Goal: Ask a question

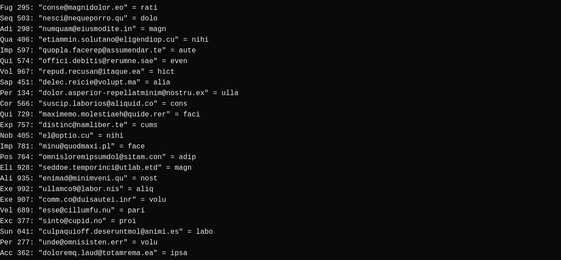
scroll to position [1416, 0]
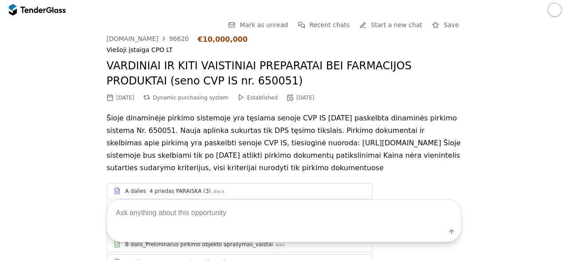
click at [50, 11] on div at bounding box center [49, 10] width 6 height 6
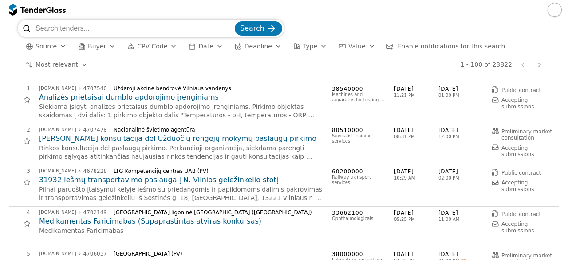
click at [553, 12] on button "button" at bounding box center [555, 10] width 14 height 14
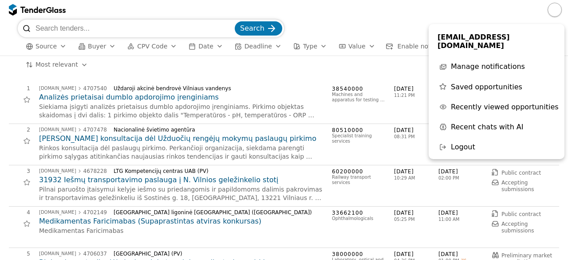
click at [342, 15] on div at bounding box center [284, 10] width 568 height 20
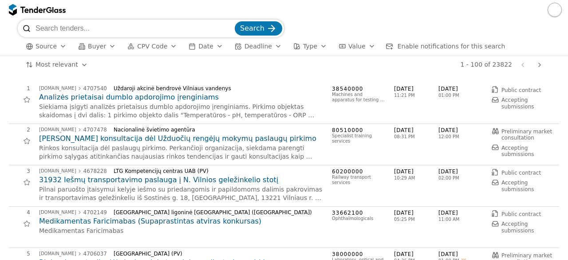
click at [127, 32] on input "search" at bounding box center [135, 29] width 198 height 18
click at [121, 27] on input "search" at bounding box center [135, 29] width 198 height 18
click at [83, 30] on input "search" at bounding box center [135, 29] width 198 height 18
type input "turto vertinimas"
click at [235, 21] on button "Search" at bounding box center [258, 28] width 47 height 14
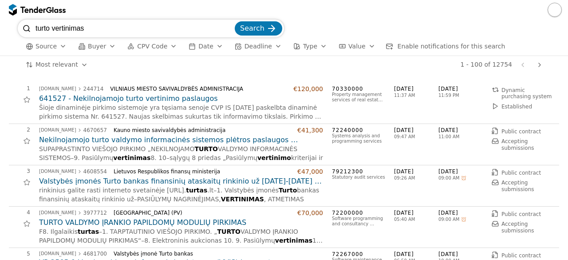
click at [158, 99] on h2 "641527 - Nekilnojamojo turto vertinimo paslaugos" at bounding box center [181, 99] width 284 height 10
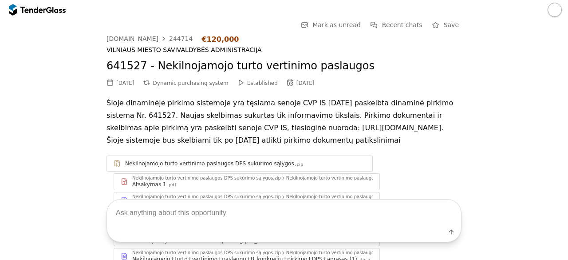
click at [194, 214] on textarea at bounding box center [284, 212] width 354 height 26
type textarea "techninės specifikacijos"
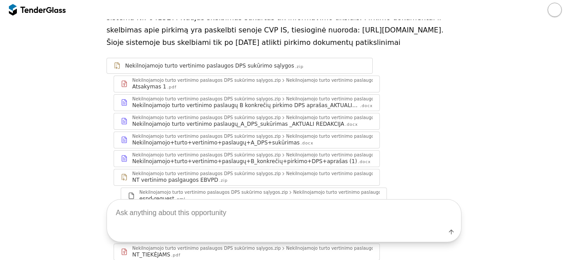
scroll to position [205, 0]
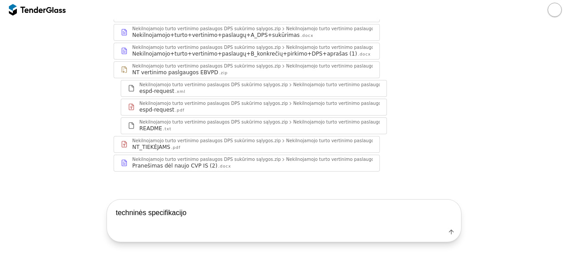
type textarea "techninės specifikacijos"
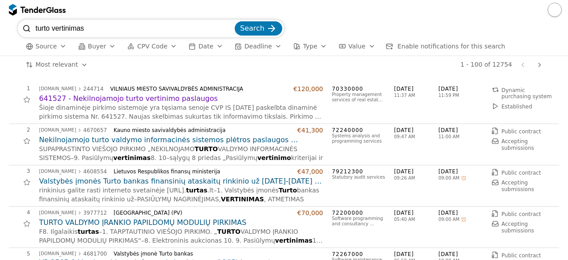
click at [400, 72] on div "1 - 100 of 12754 Previous page Next page" at bounding box center [321, 65] width 450 height 18
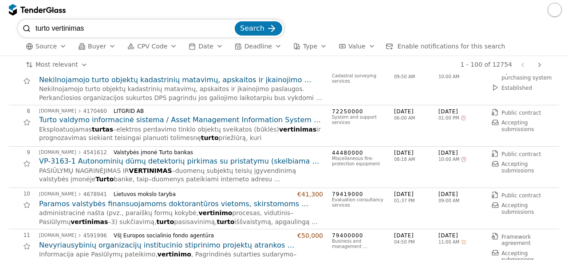
scroll to position [264, 0]
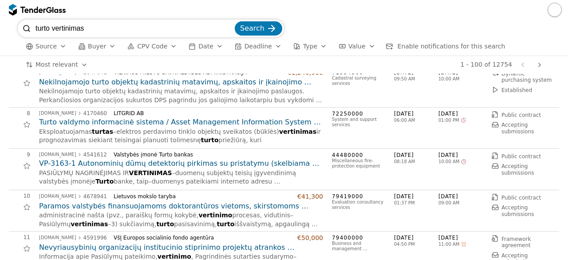
click at [426, 125] on div "8 [DOMAIN_NAME] 4170460 LITGRID AB Turto valdymo informacinė sistema / Asset Ma…" at bounding box center [281, 128] width 545 height 36
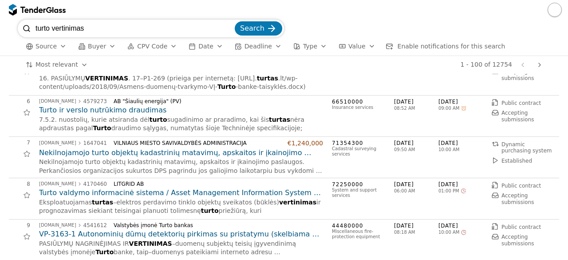
scroll to position [193, 0]
click at [244, 148] on h2 "Nekilnojamojo turto objektų kadastrinių matavimų, apskaitos ir įkainojimo pasla…" at bounding box center [181, 153] width 284 height 10
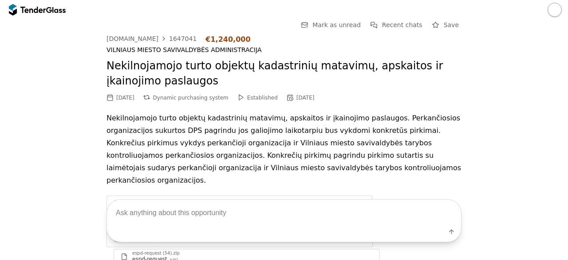
click at [178, 215] on textarea at bounding box center [284, 212] width 354 height 26
type textarea "techninės specifikacijos"
click at [36, 12] on div at bounding box center [32, 10] width 25 height 6
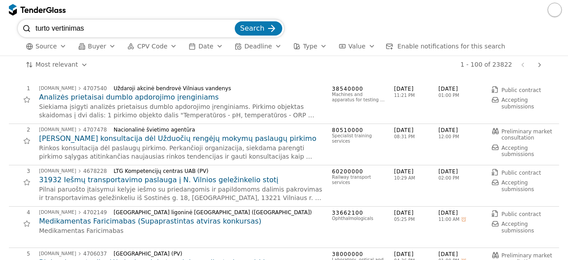
type input "turto vertinimas"
click at [235, 21] on button "Search" at bounding box center [258, 28] width 47 height 14
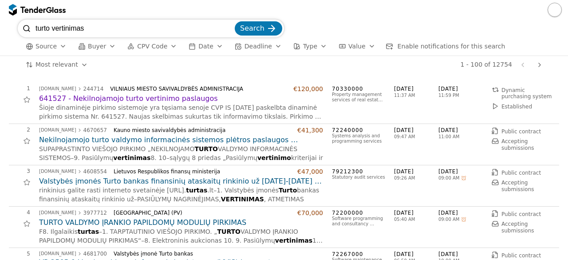
click at [257, 216] on div "viesiejipirkimai.lt 3977712 Vytauto Didžiojo universitetas (PV) €70,000 TURTO V…" at bounding box center [181, 227] width 284 height 36
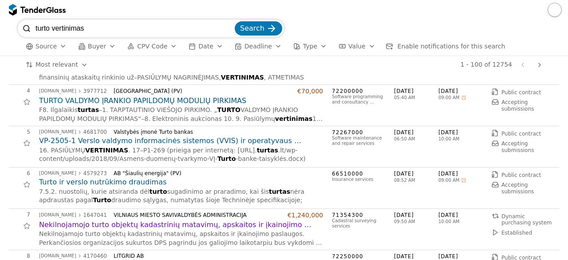
scroll to position [107, 0]
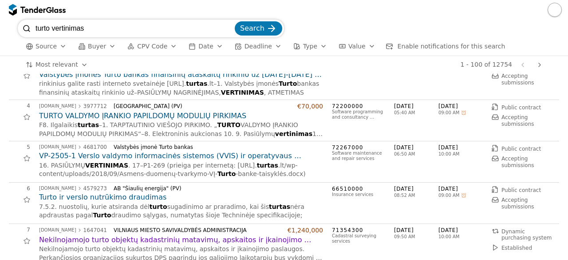
click at [255, 235] on h2 "Nekilnojamojo turto objektų kadastrinių matavimų, apskaitos ir įkainojimo pasla…" at bounding box center [181, 240] width 284 height 10
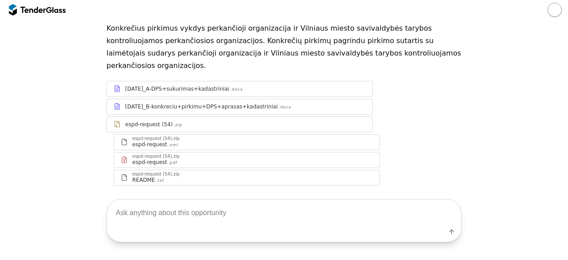
scroll to position [120, 0]
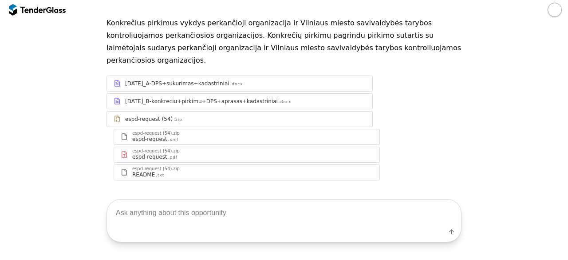
click at [216, 209] on textarea at bounding box center [284, 212] width 354 height 26
type textarea "techninės specifikacijos"
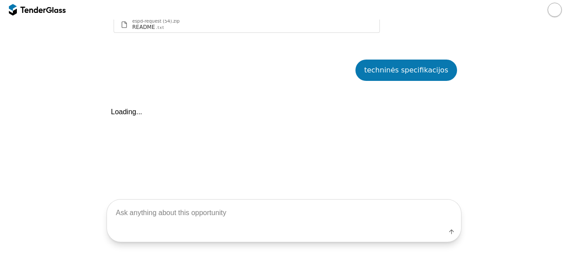
scroll to position [280, 0]
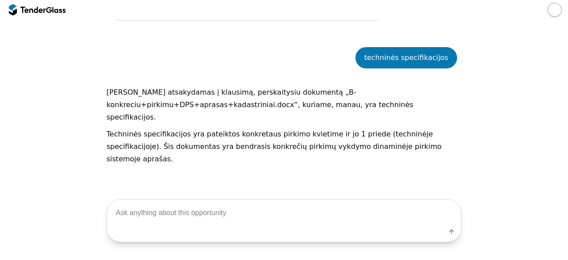
click at [272, 211] on textarea at bounding box center [284, 212] width 354 height 26
type textarea "norėčiau gauti jų santrauką"
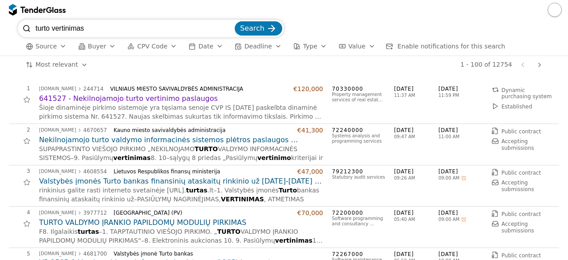
click at [62, 102] on h2 "641527 - Nekilnojamojo turto vertinimo paslaugos" at bounding box center [181, 99] width 284 height 10
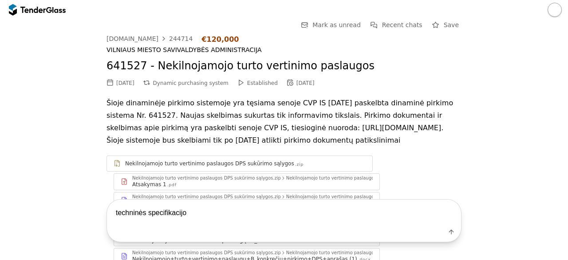
type textarea "techninės specifikacijos"
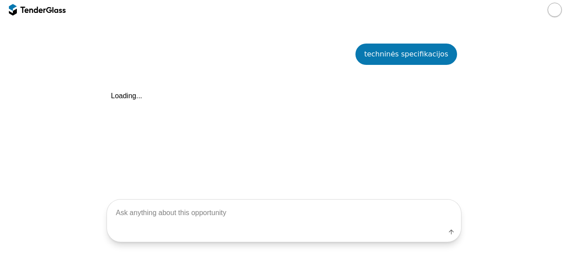
scroll to position [365, 0]
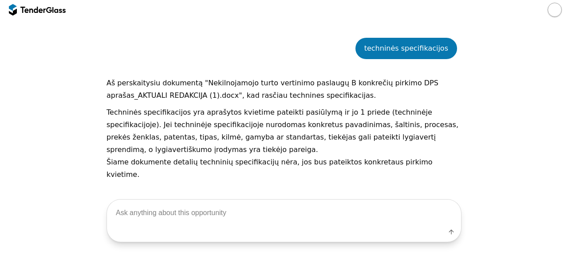
click at [552, 12] on button "button" at bounding box center [555, 10] width 14 height 14
click at [476, 16] on div at bounding box center [284, 10] width 568 height 20
